Goal: Information Seeking & Learning: Check status

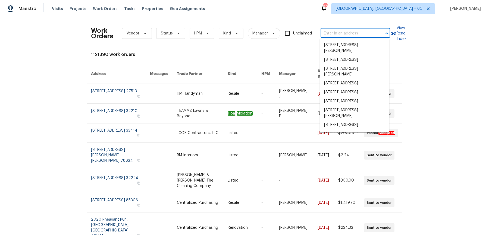
type input "27598 Paseo [MEDICAL_DATA], San Juan Capistrano, CA 92675"
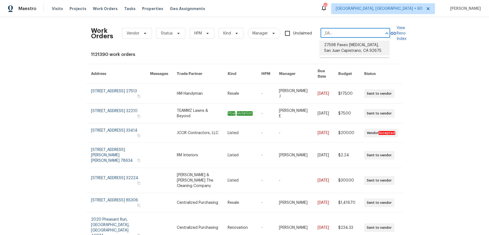
click at [347, 46] on li "27598 Paseo [MEDICAL_DATA], San Juan Capistrano, CA 92675" at bounding box center [353, 48] width 69 height 15
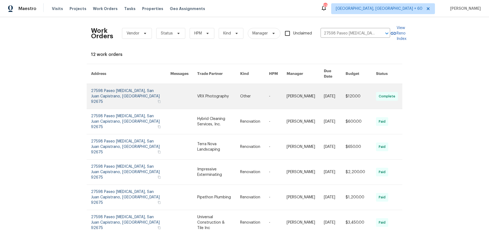
click at [319, 88] on td "[DATE]" at bounding box center [330, 96] width 22 height 25
click at [275, 89] on link at bounding box center [278, 96] width 18 height 25
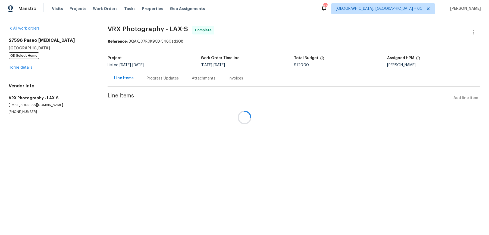
click at [23, 69] on div at bounding box center [244, 117] width 489 height 235
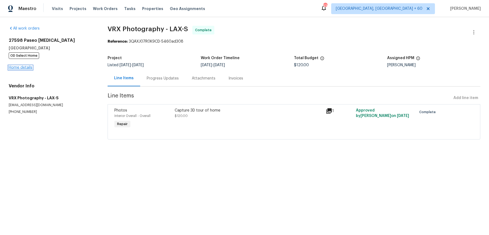
click at [25, 69] on link "Home details" at bounding box center [21, 68] width 24 height 4
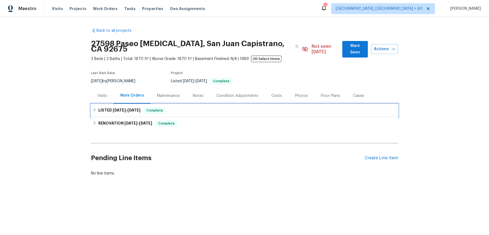
click at [185, 104] on div "LISTED [DATE] - [DATE] Complete" at bounding box center [244, 110] width 307 height 13
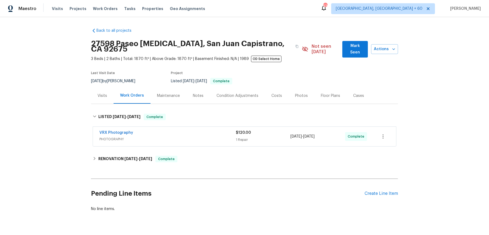
click at [185, 130] on div "VRX Photography" at bounding box center [167, 133] width 136 height 7
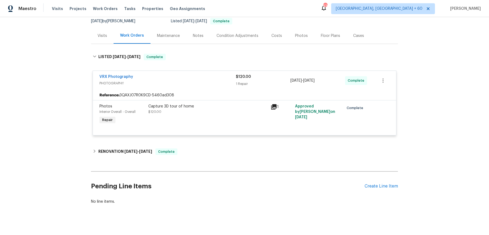
scroll to position [60, 0]
click at [179, 148] on div "RENOVATION [DATE] - [DATE] Complete" at bounding box center [244, 151] width 303 height 7
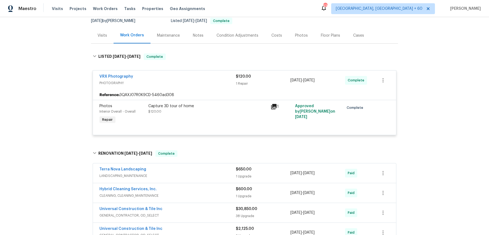
click at [187, 167] on div "Terra Nova Landscaping" at bounding box center [167, 170] width 136 height 7
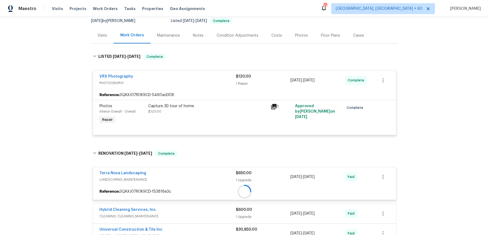
scroll to position [123, 0]
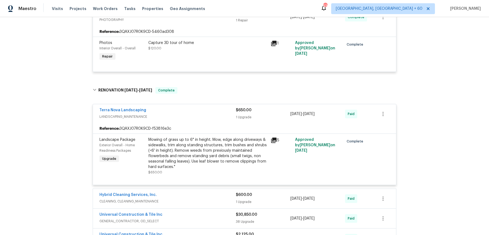
click at [187, 192] on div "Hybrid Cleaning Services, Inc." at bounding box center [167, 195] width 136 height 7
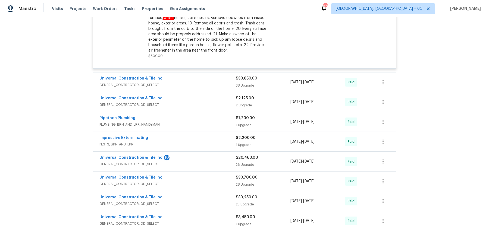
click at [211, 82] on span "GENERAL_CONTRACTOR, OD_SELECT" at bounding box center [167, 84] width 136 height 5
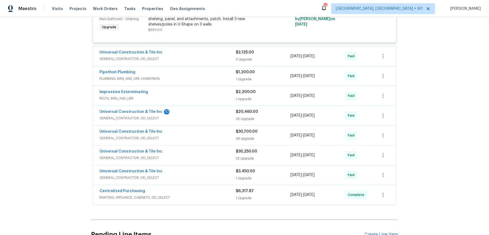
scroll to position [1823, 0]
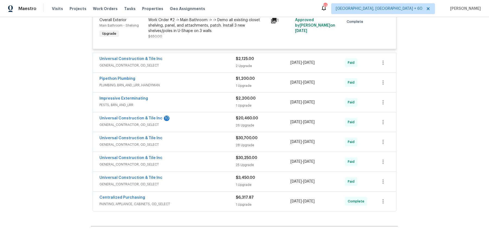
click at [223, 63] on span "GENERAL_CONTRACTOR, OD_SELECT" at bounding box center [167, 65] width 136 height 5
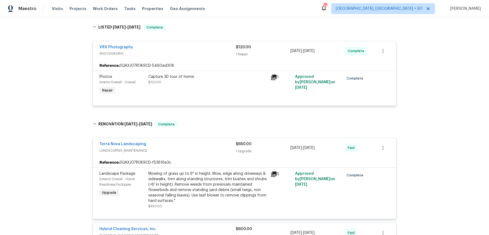
scroll to position [0, 0]
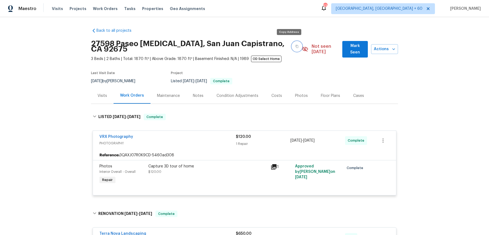
click at [292, 43] on button "button" at bounding box center [297, 47] width 10 height 10
